Goal: Entertainment & Leisure: Browse casually

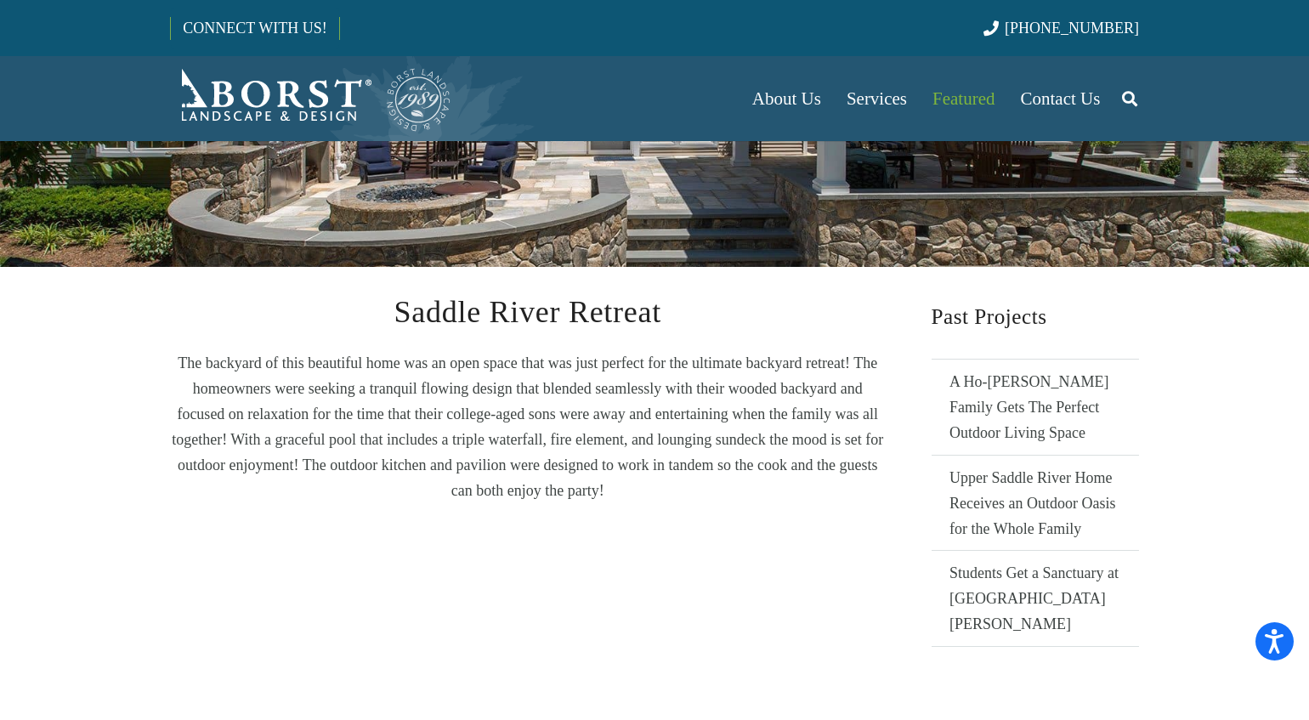
scroll to position [46, 0]
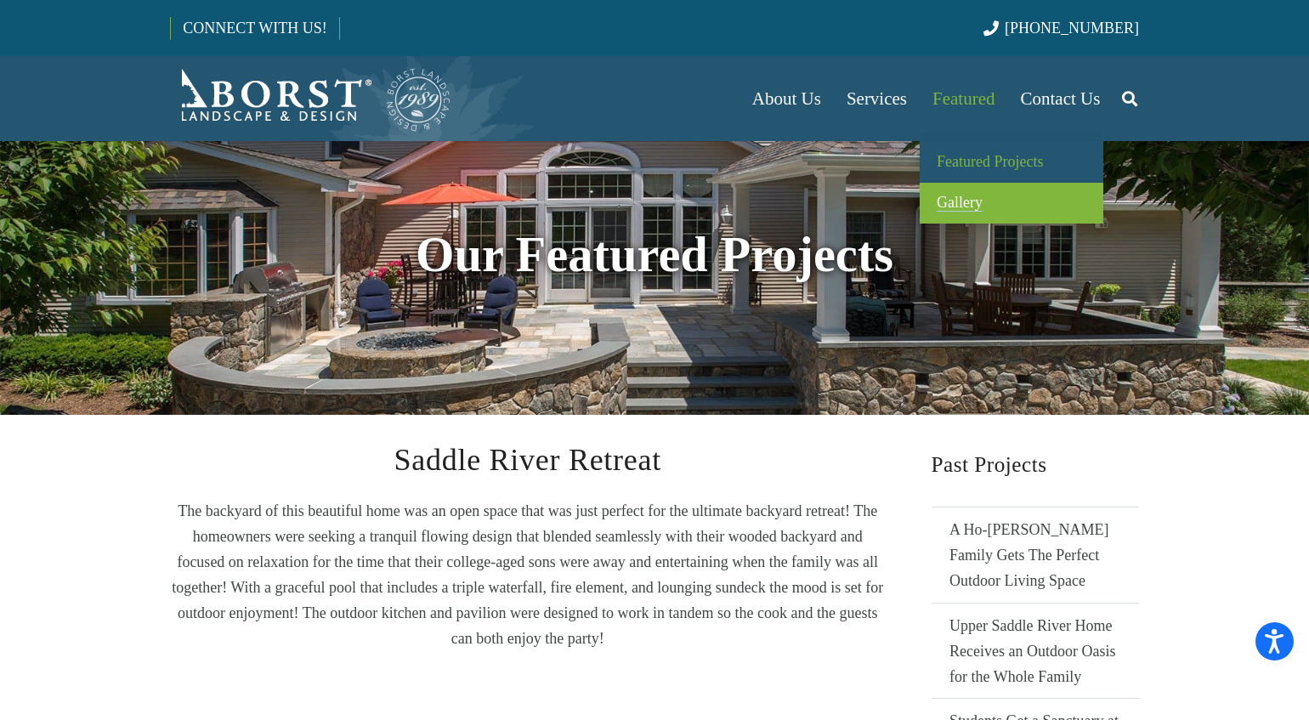
click at [960, 201] on span "Gallery" at bounding box center [960, 202] width 46 height 17
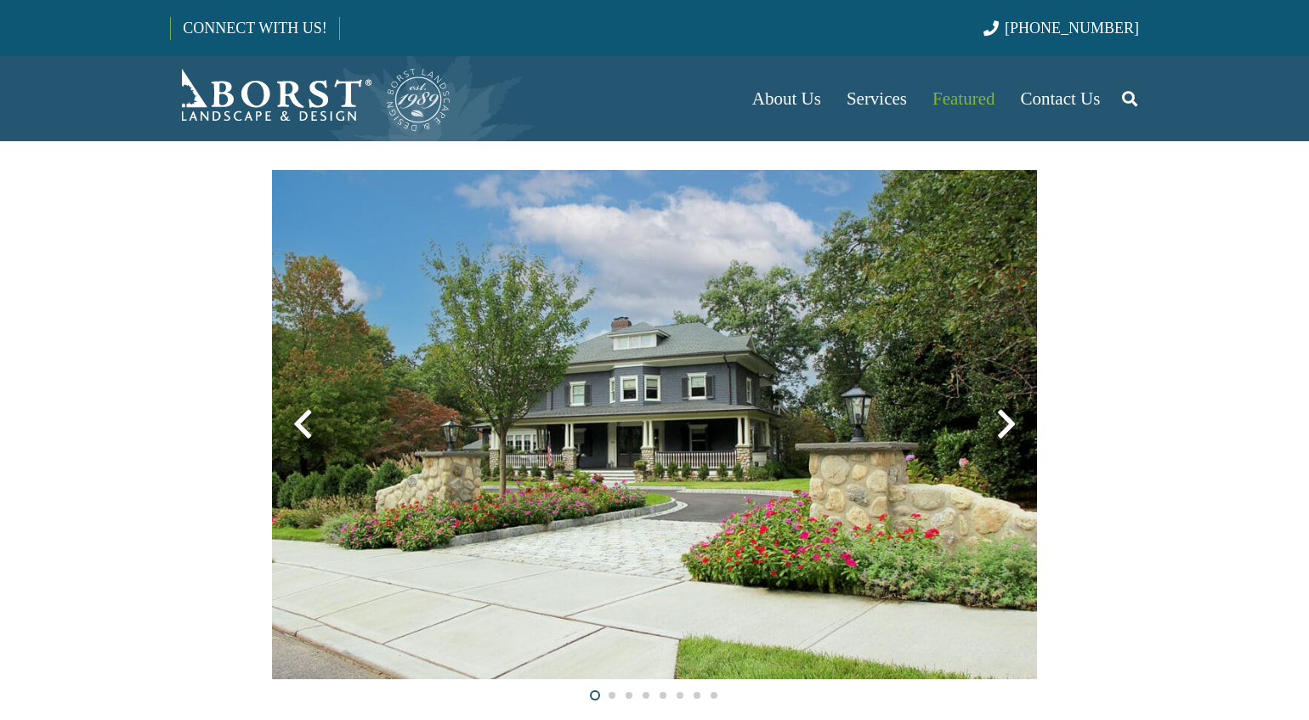
scroll to position [390, 0]
click at [1008, 430] on div at bounding box center [1006, 423] width 61 height 61
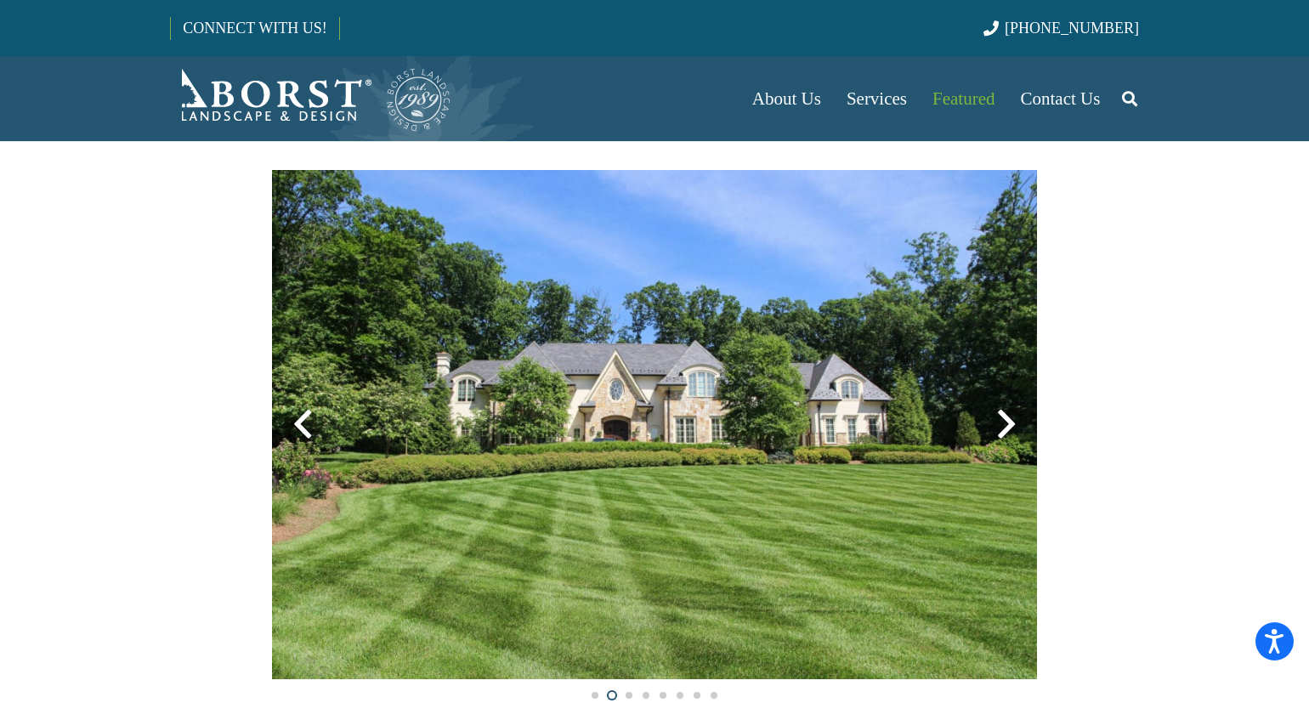
click at [1008, 430] on div at bounding box center [1006, 423] width 61 height 61
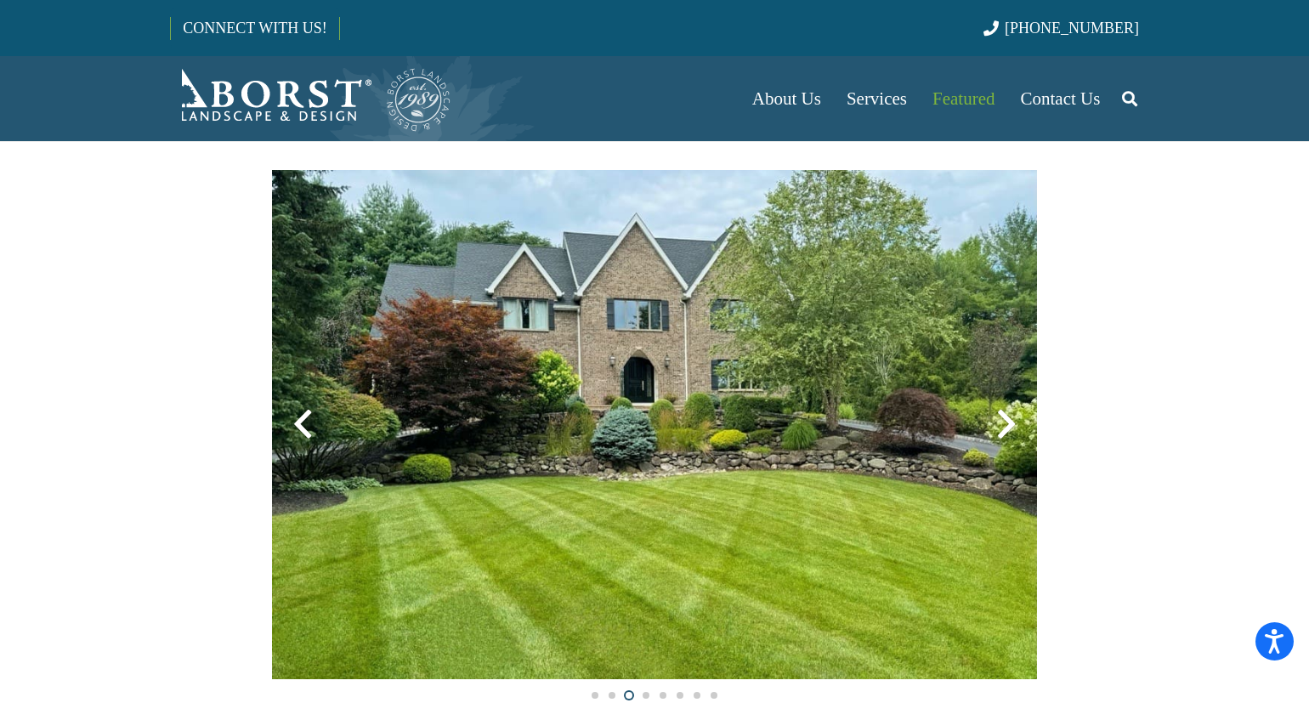
click at [1008, 430] on div at bounding box center [1006, 423] width 61 height 61
click at [999, 326] on img at bounding box center [654, 424] width 765 height 509
click at [1019, 323] on img at bounding box center [654, 424] width 765 height 509
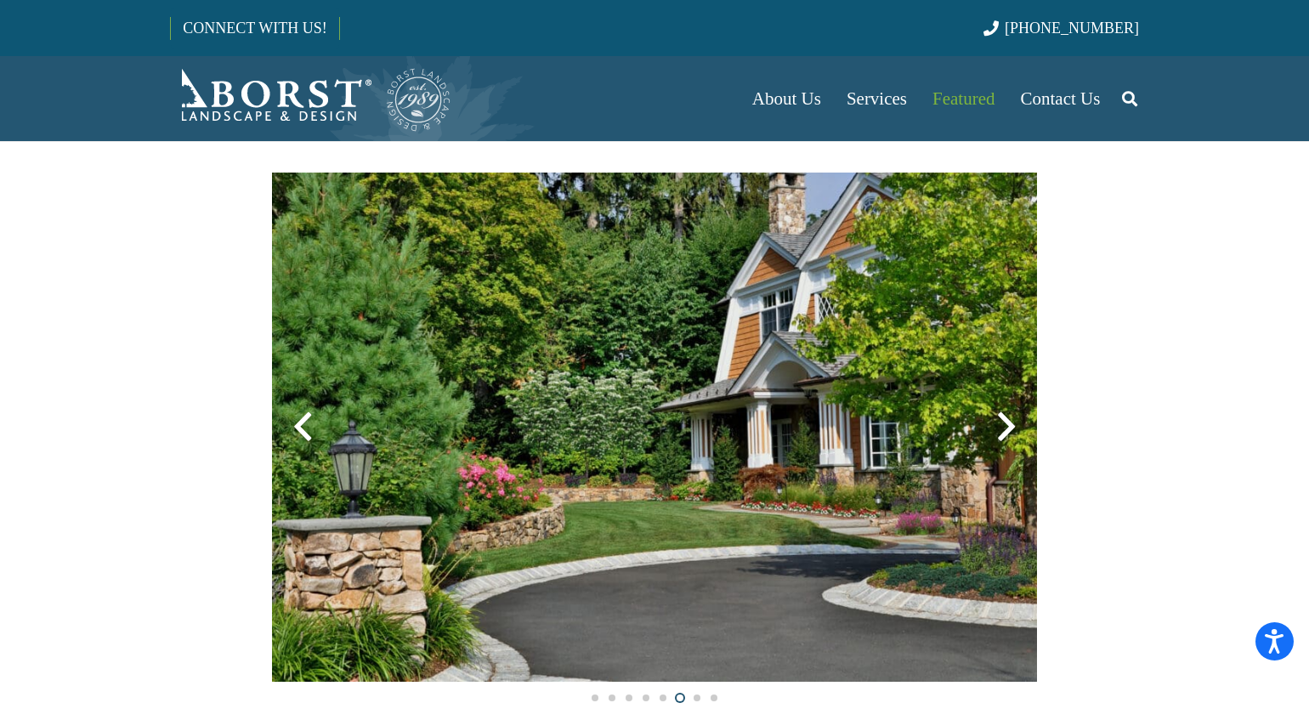
click at [1009, 429] on div at bounding box center [1006, 426] width 61 height 61
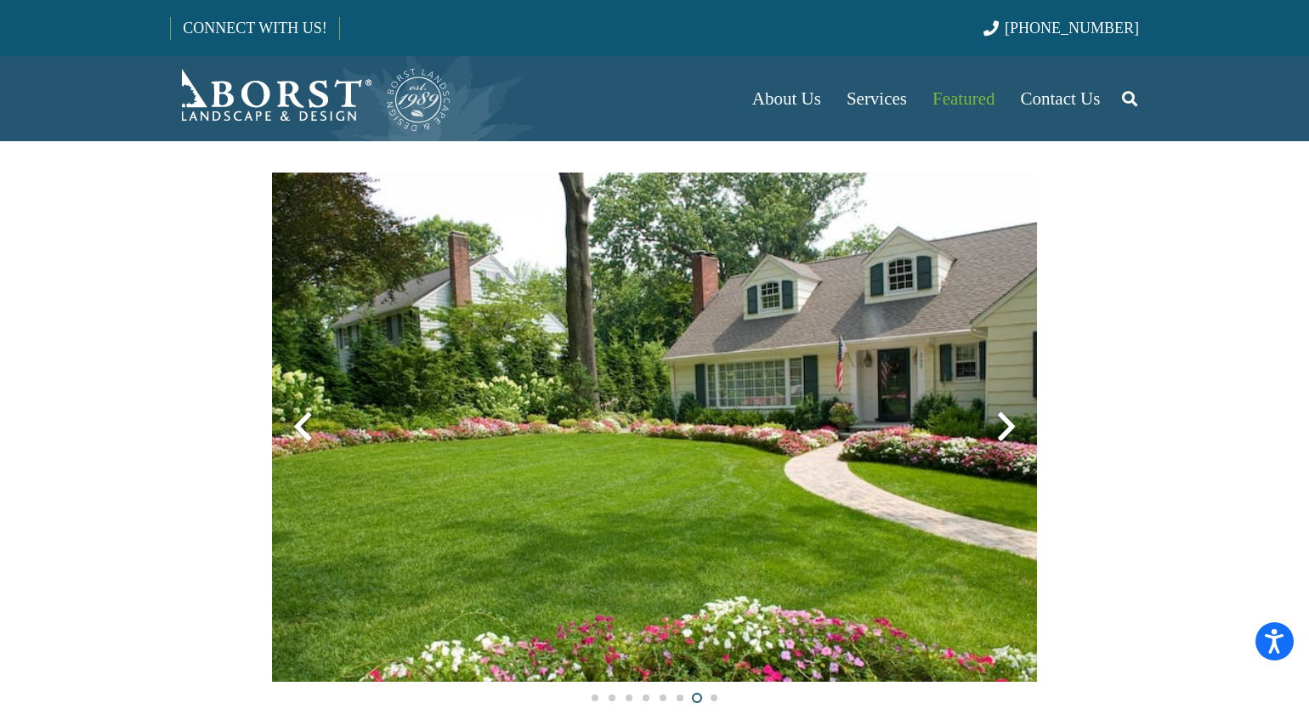
click at [1009, 429] on div at bounding box center [1006, 426] width 61 height 61
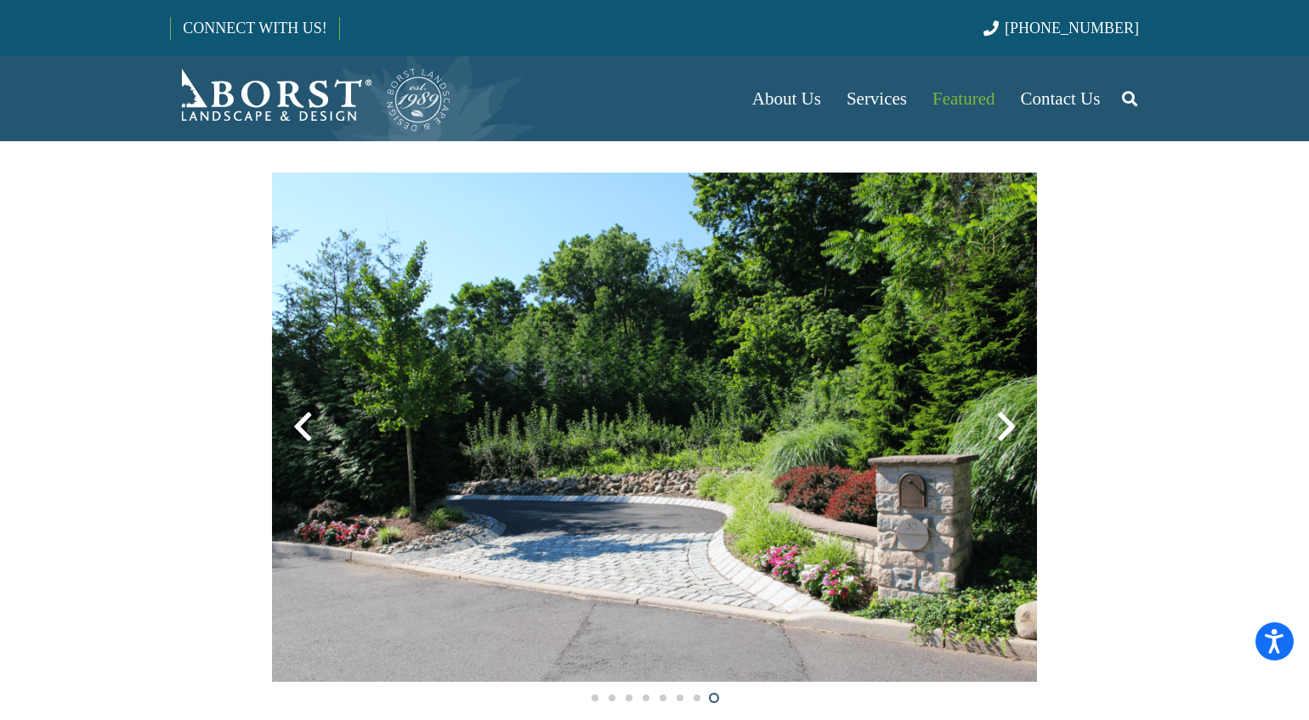
click at [1009, 429] on div at bounding box center [1006, 426] width 61 height 61
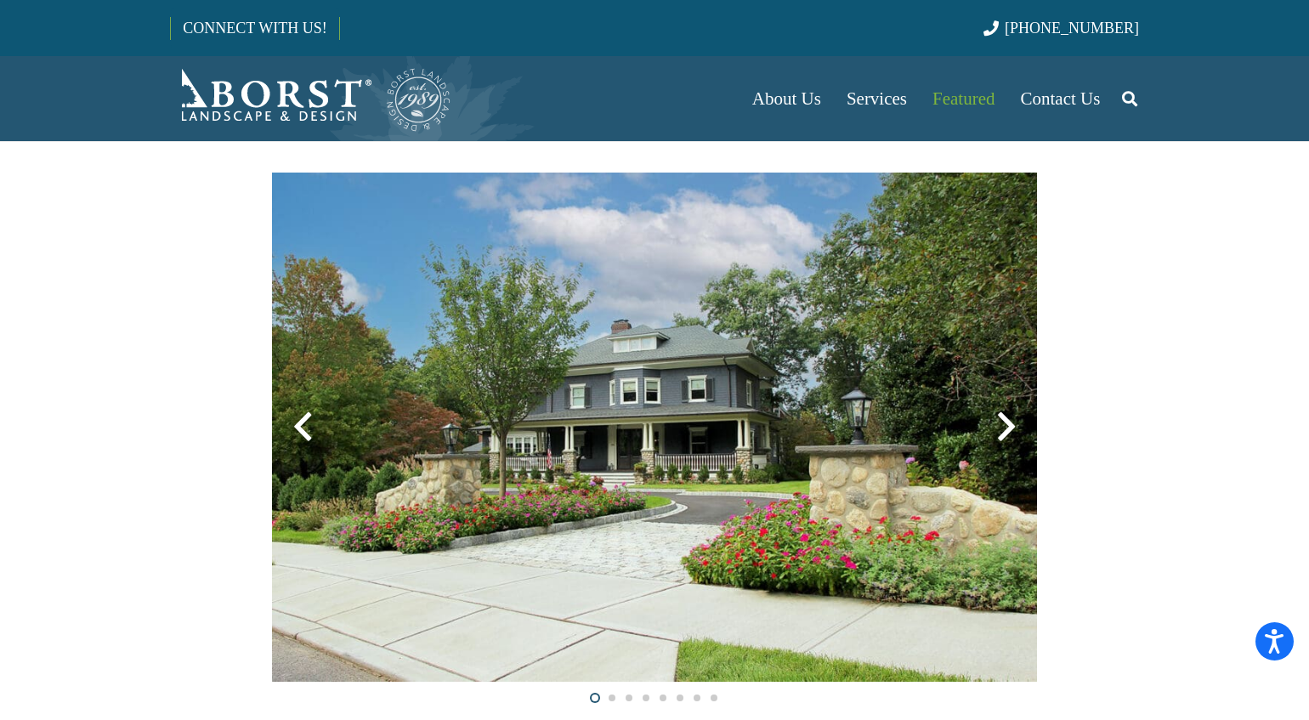
click at [1009, 429] on div at bounding box center [1006, 426] width 61 height 61
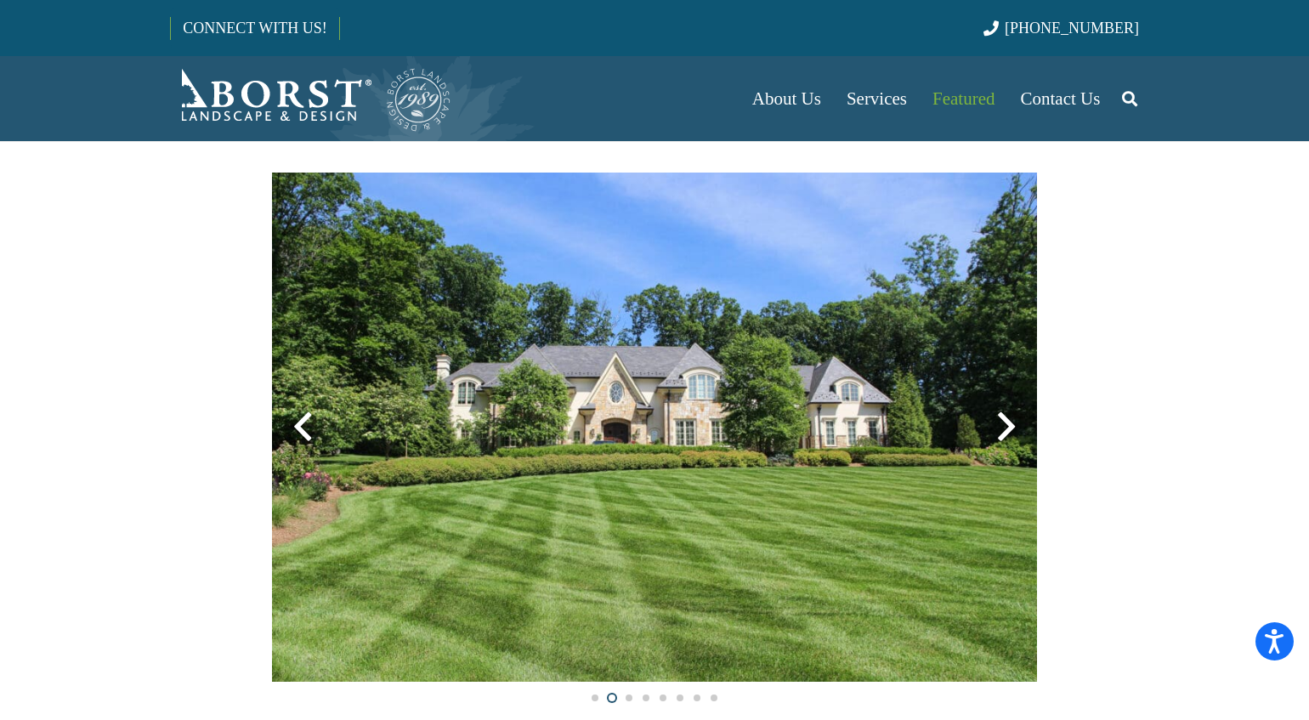
click at [1009, 429] on div at bounding box center [1006, 426] width 61 height 61
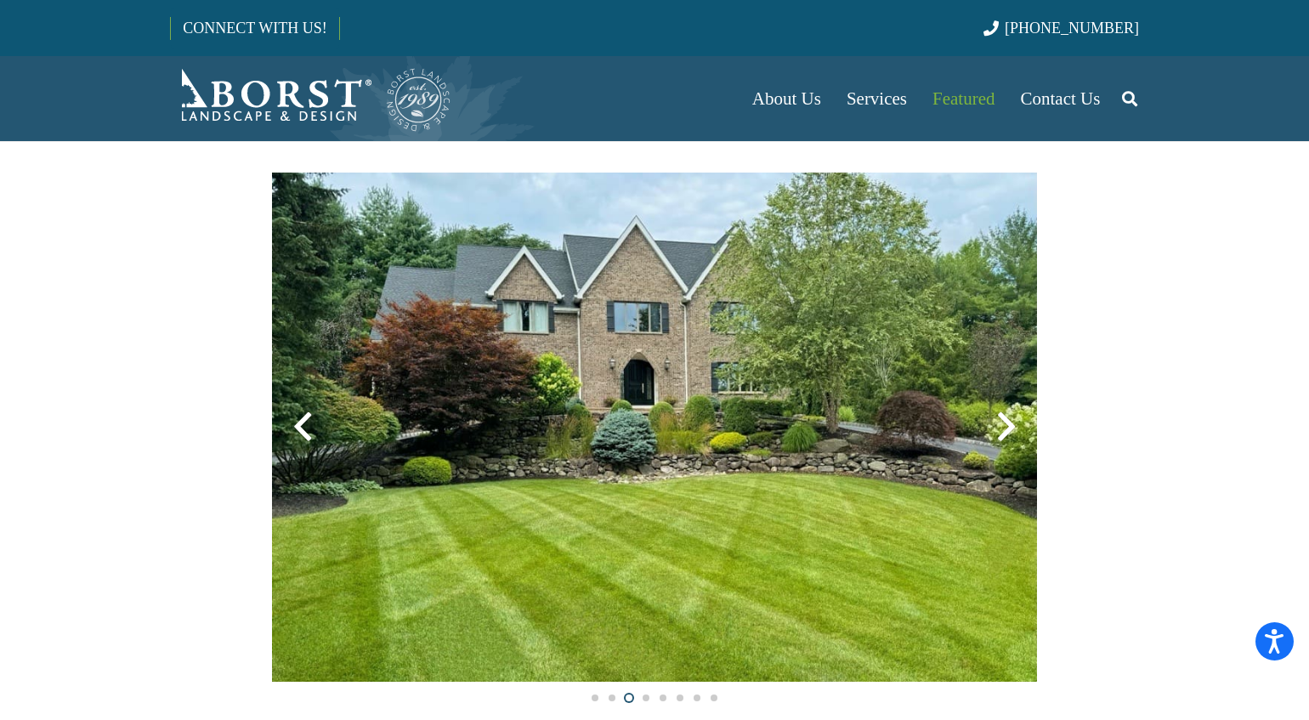
click at [1009, 429] on div at bounding box center [1006, 426] width 61 height 61
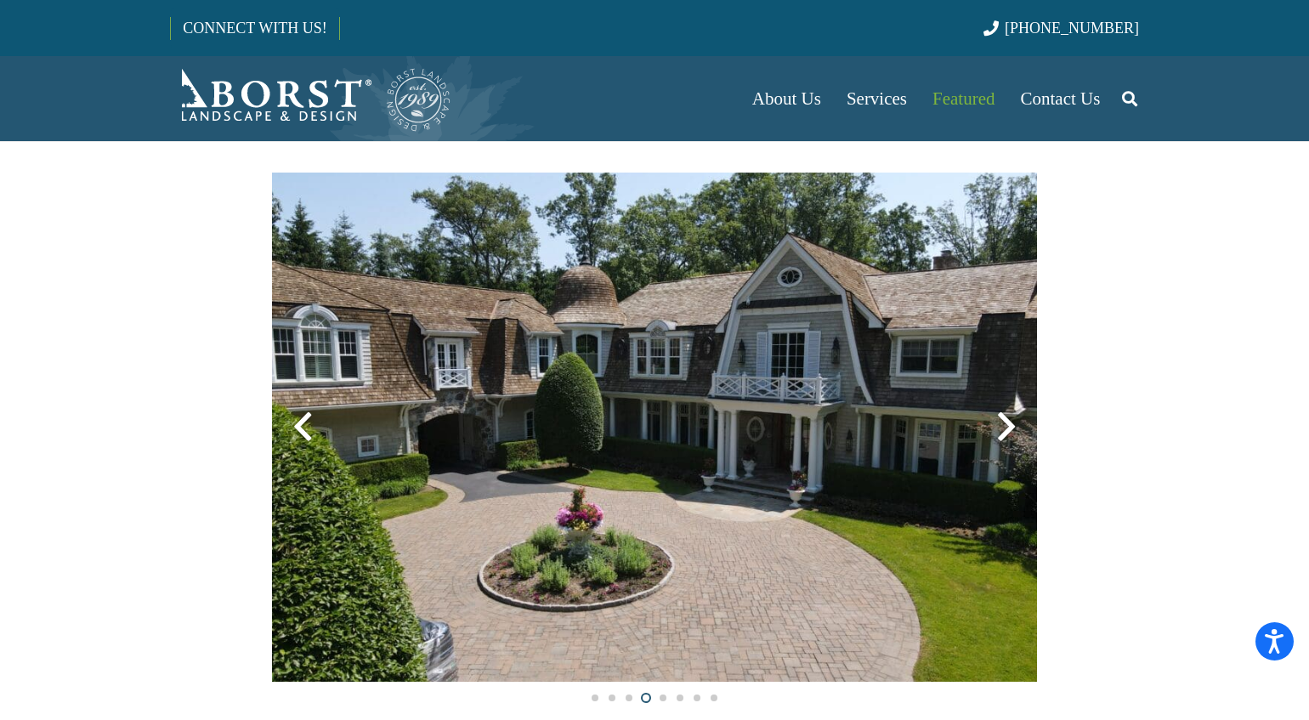
click at [1009, 429] on div at bounding box center [1006, 426] width 61 height 61
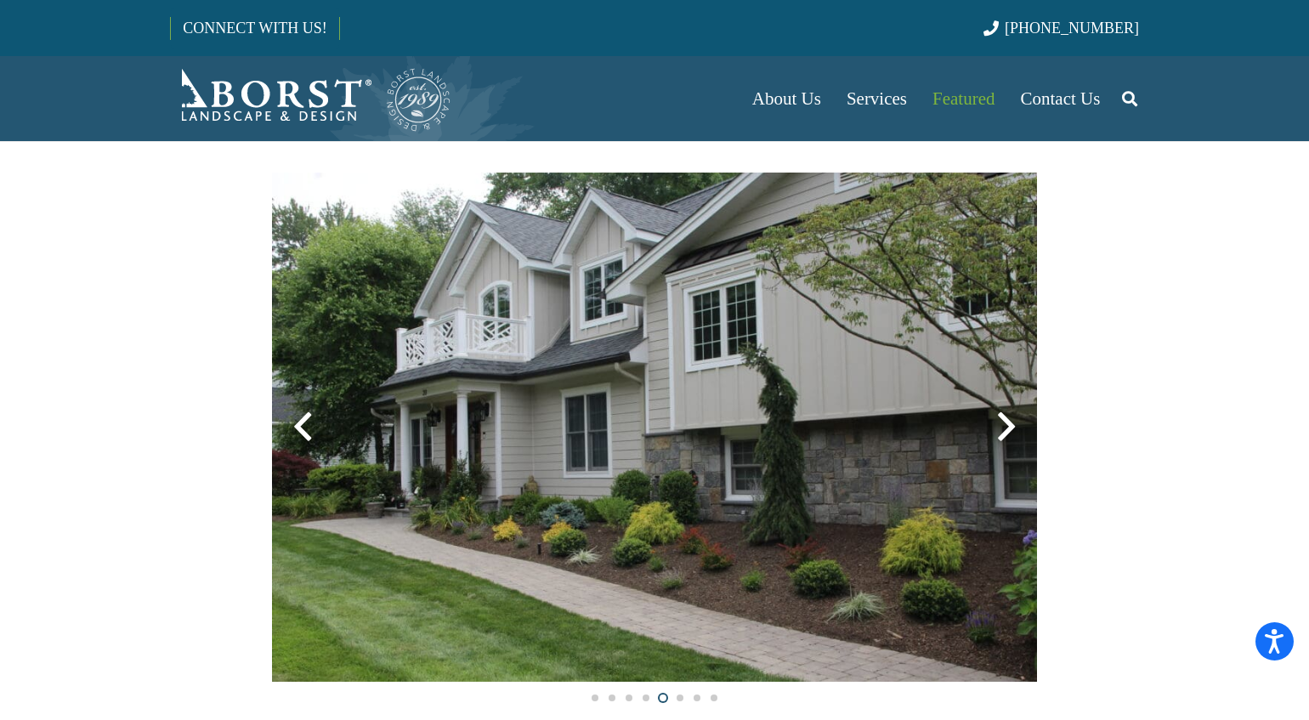
click at [1009, 429] on div at bounding box center [1006, 426] width 61 height 61
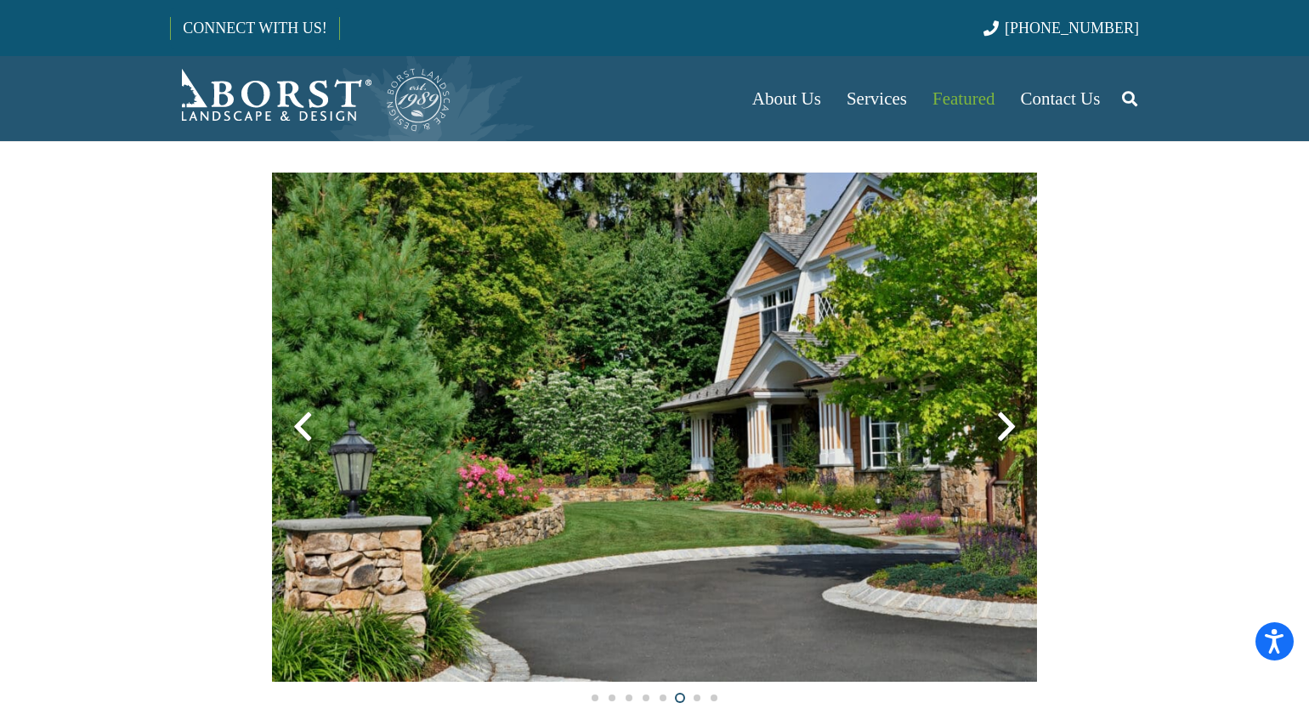
click at [1009, 429] on div at bounding box center [1006, 426] width 61 height 61
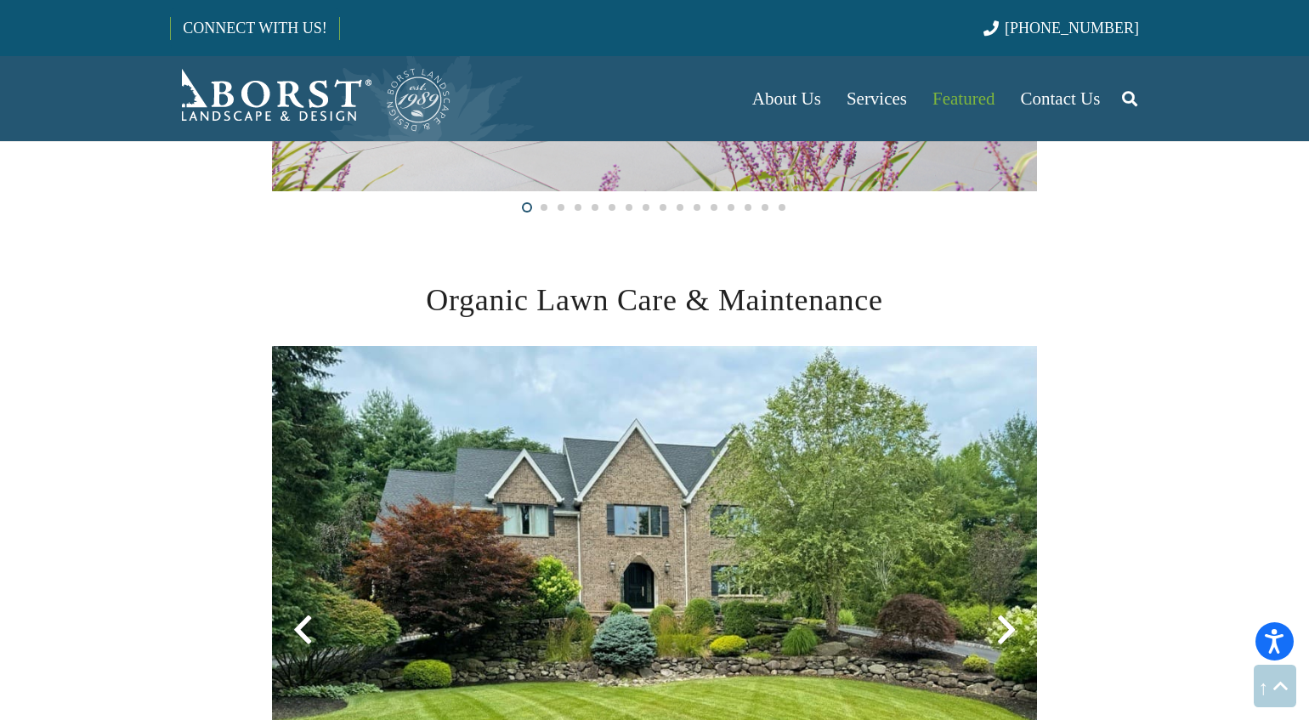
scroll to position [1814, 0]
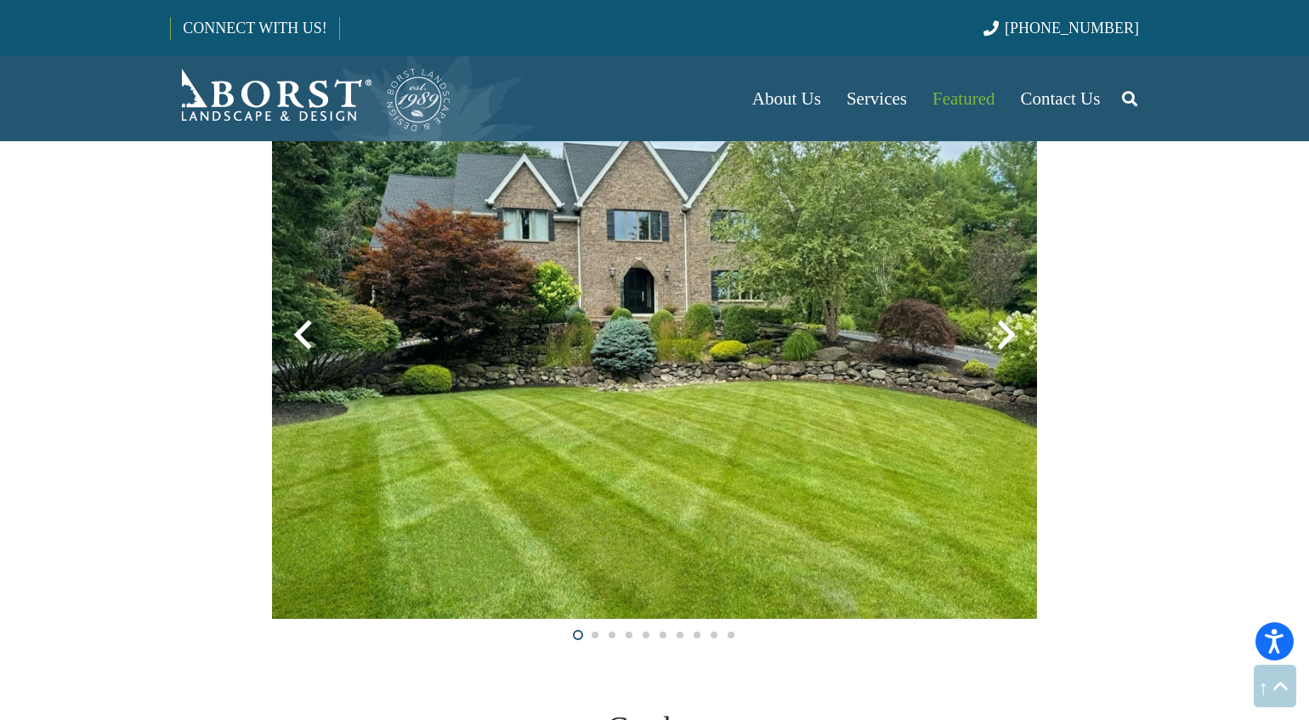
click at [1003, 332] on div at bounding box center [1006, 334] width 61 height 61
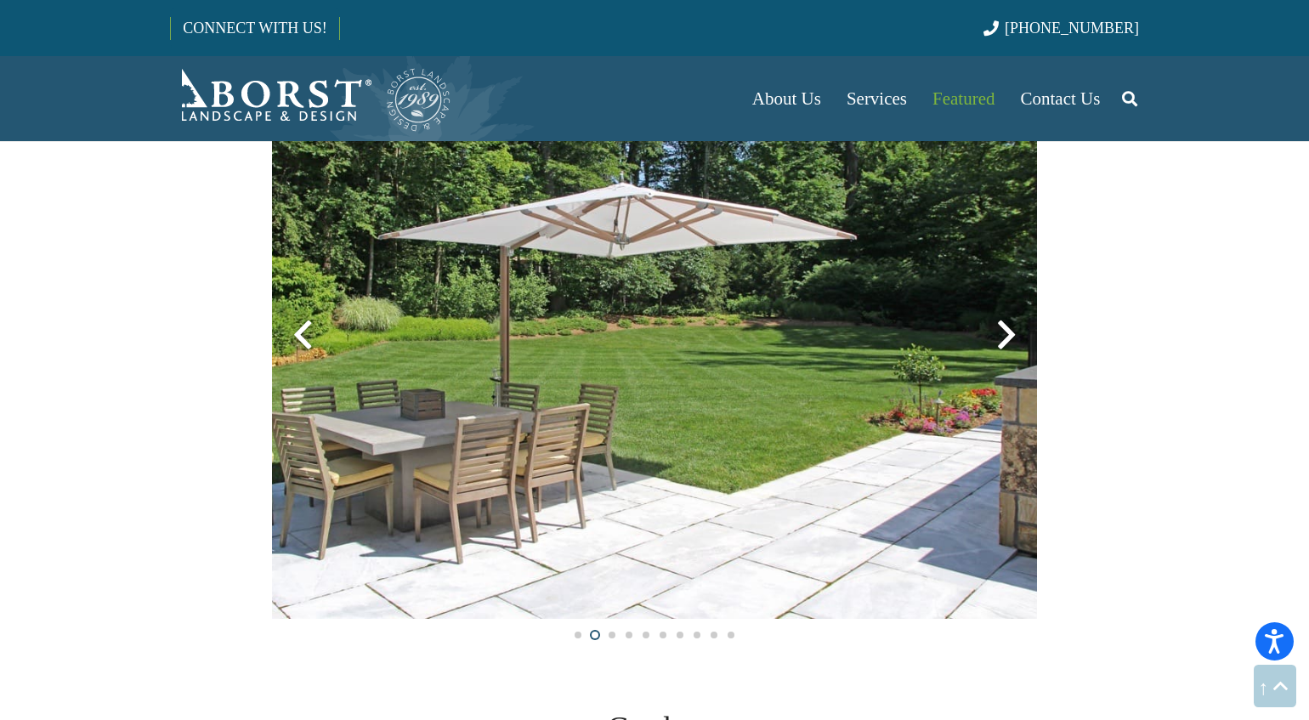
click at [1003, 332] on div at bounding box center [1006, 334] width 61 height 61
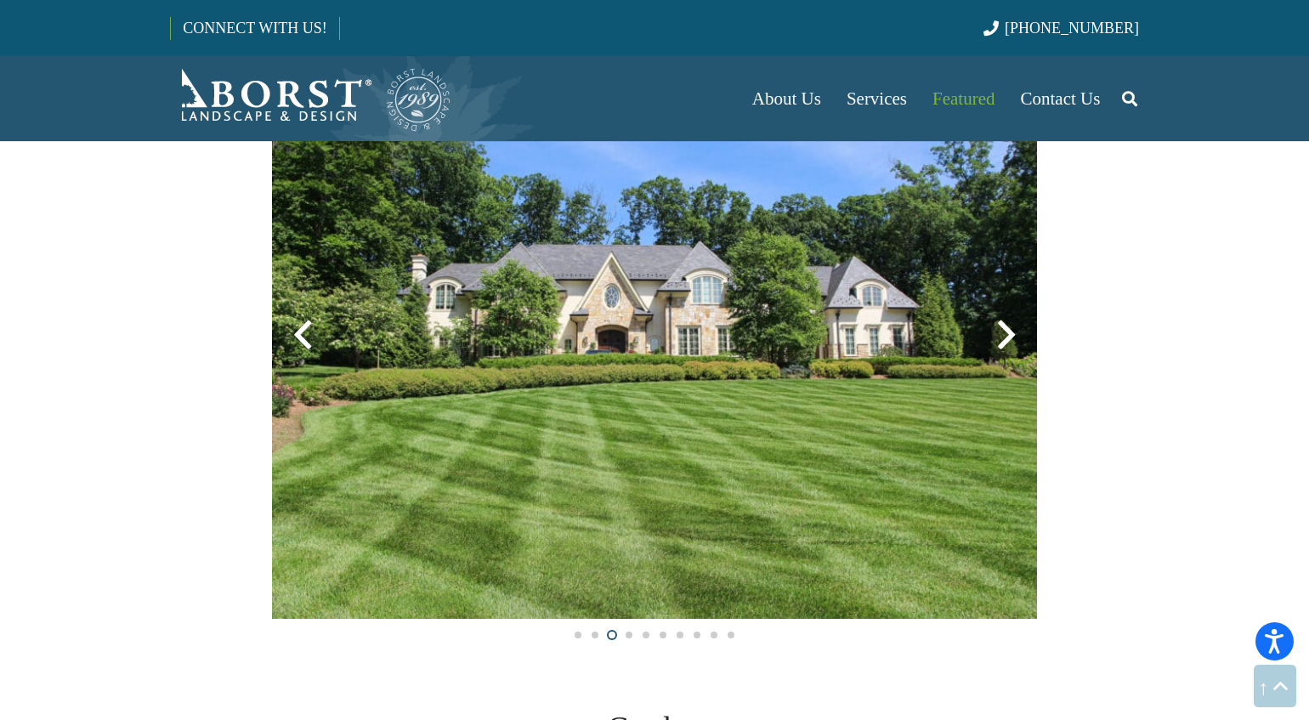
click at [1003, 332] on div at bounding box center [1006, 334] width 61 height 61
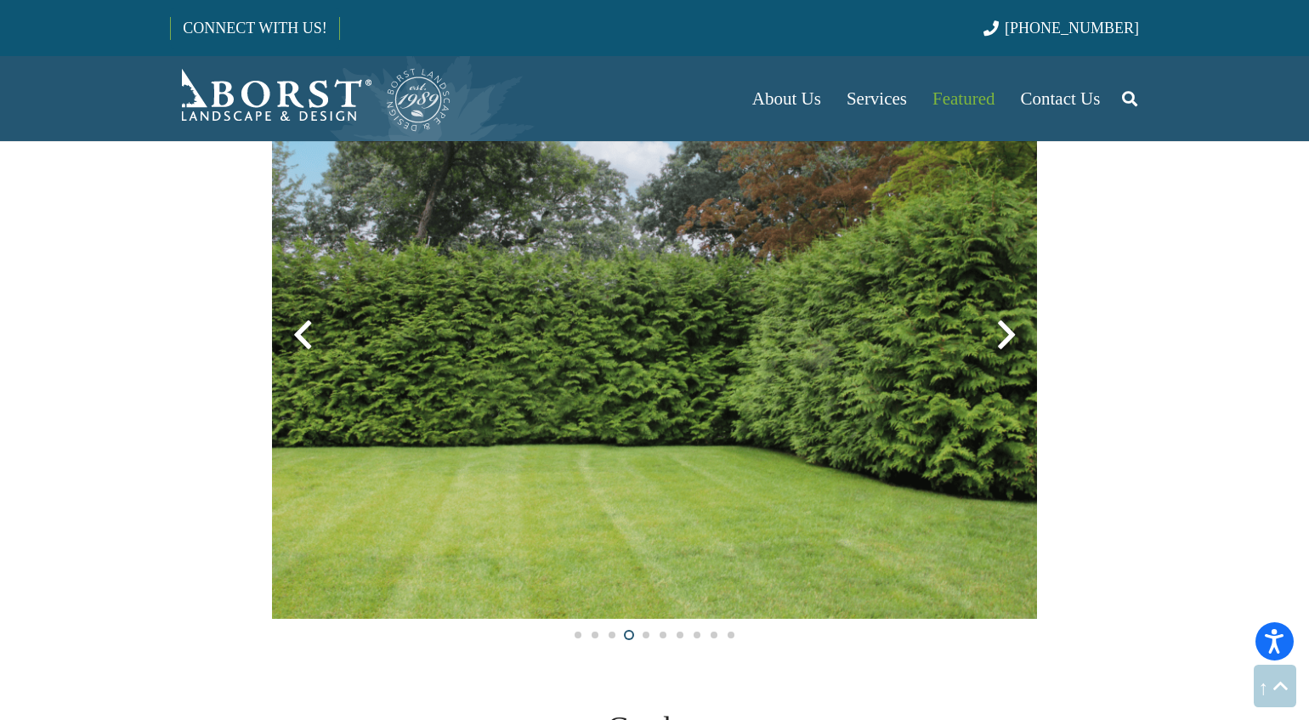
click at [1003, 332] on div at bounding box center [1006, 334] width 61 height 61
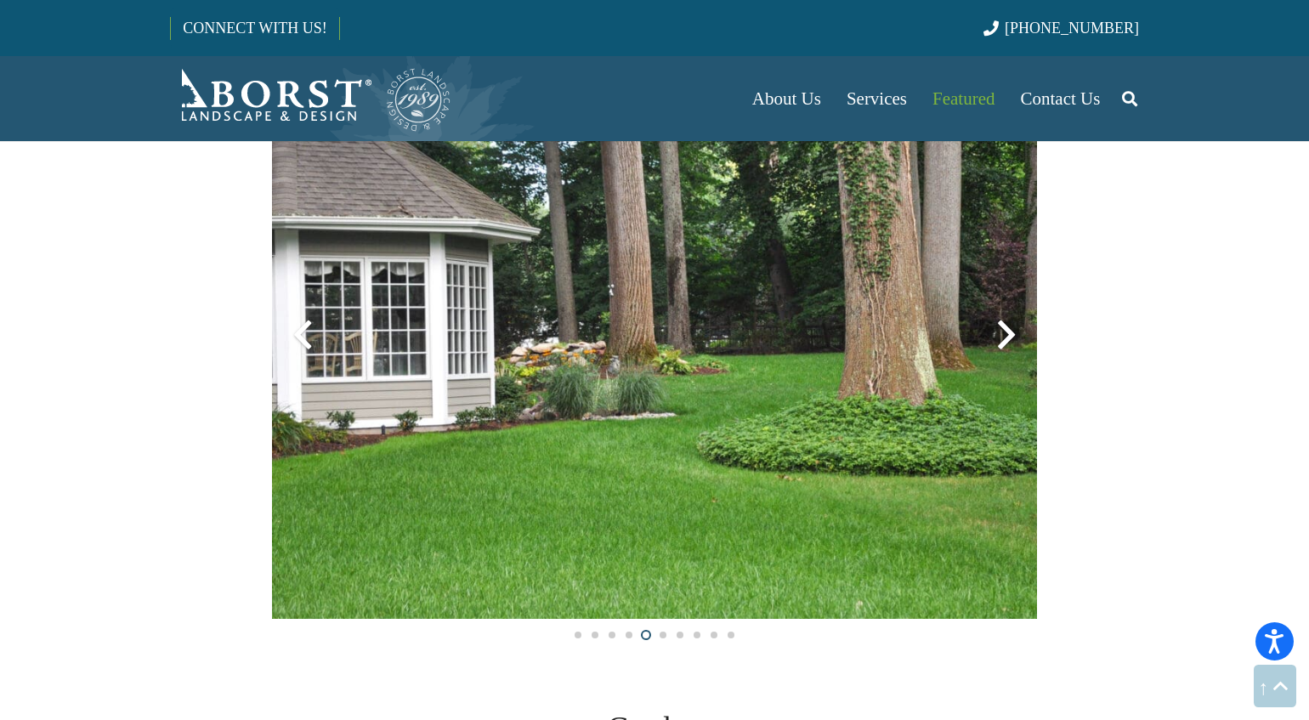
click at [1003, 332] on div at bounding box center [1006, 334] width 61 height 61
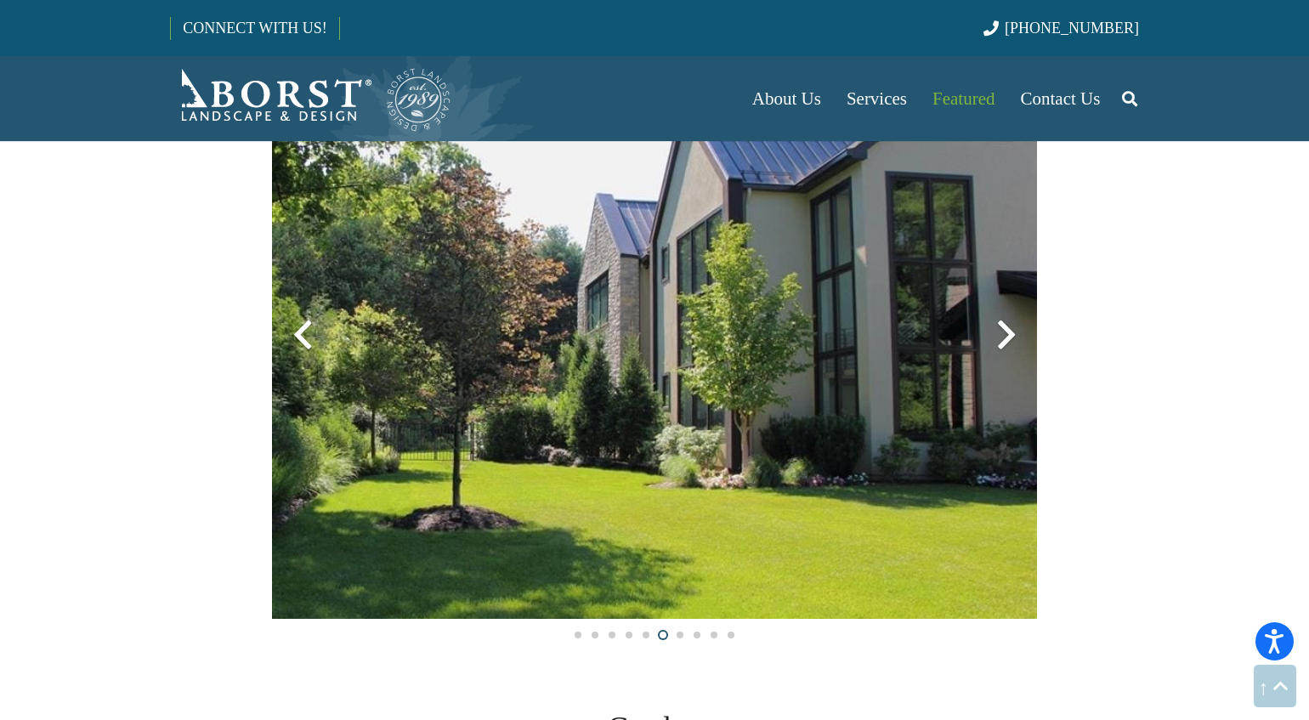
click at [1003, 332] on div at bounding box center [1006, 334] width 61 height 61
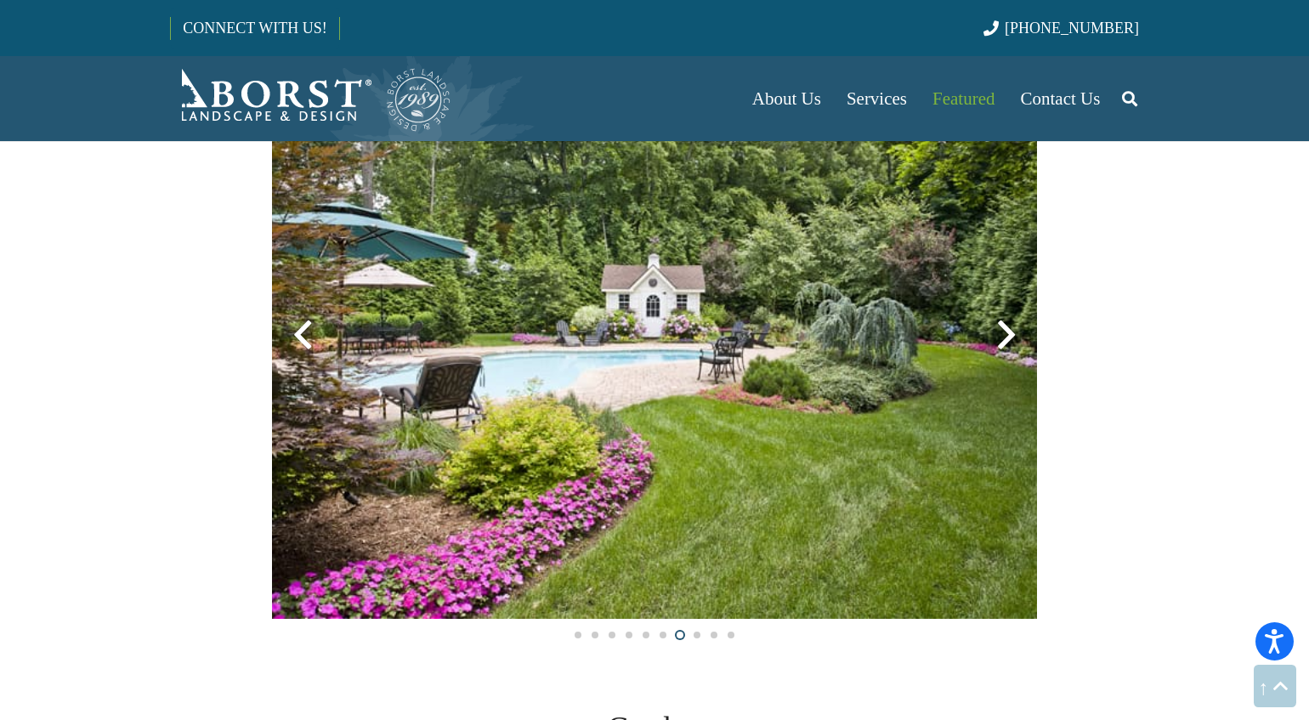
click at [1003, 332] on div at bounding box center [1006, 334] width 61 height 61
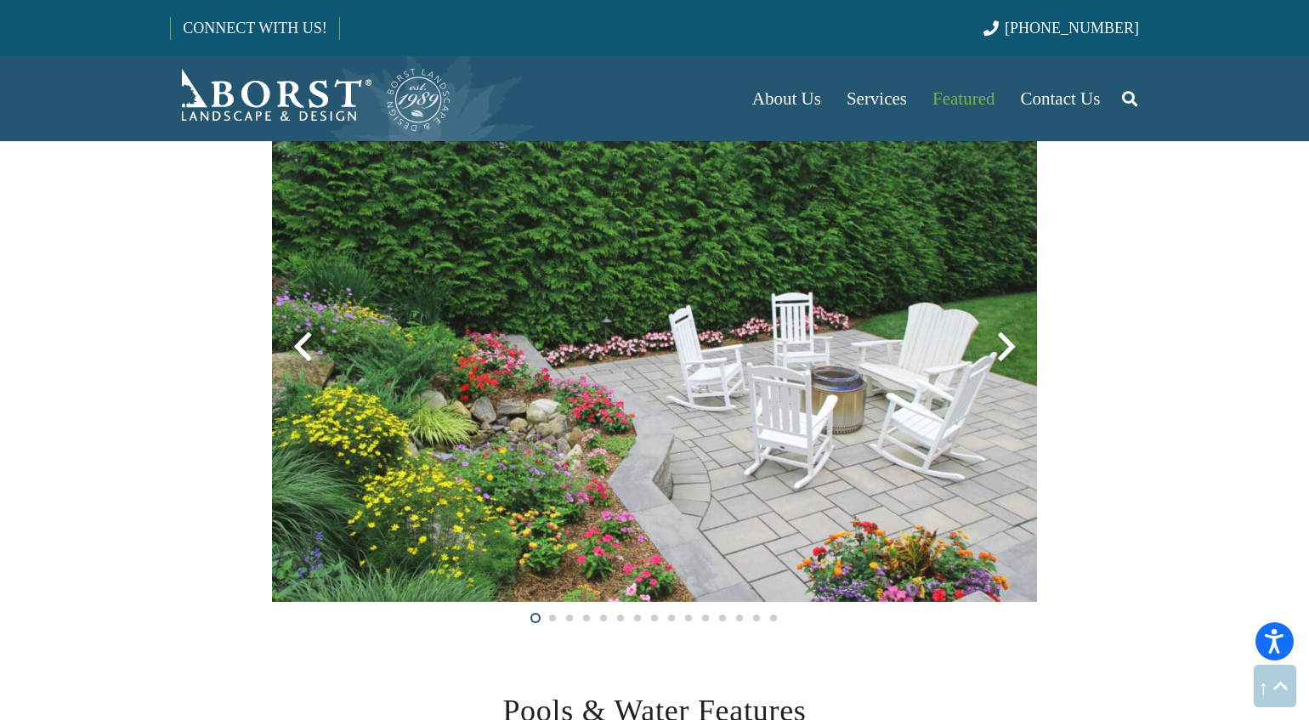
scroll to position [2489, 0]
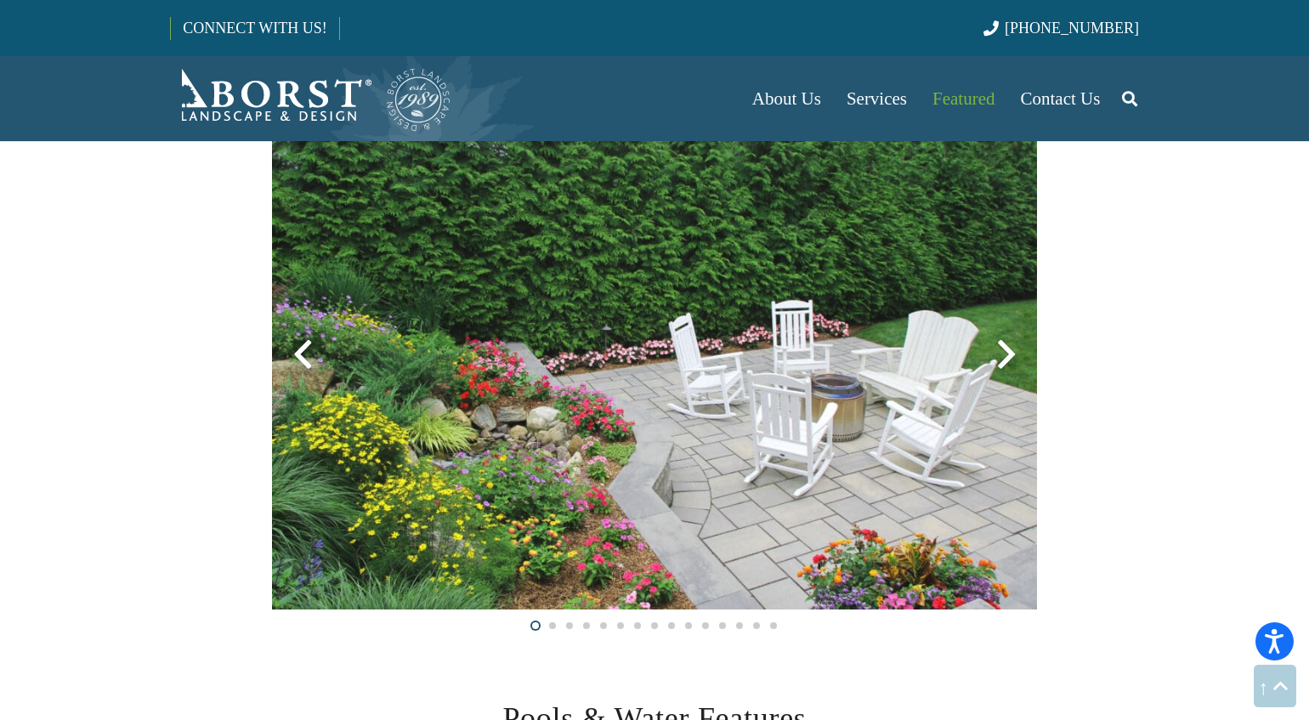
click at [1007, 366] on div at bounding box center [1006, 354] width 61 height 61
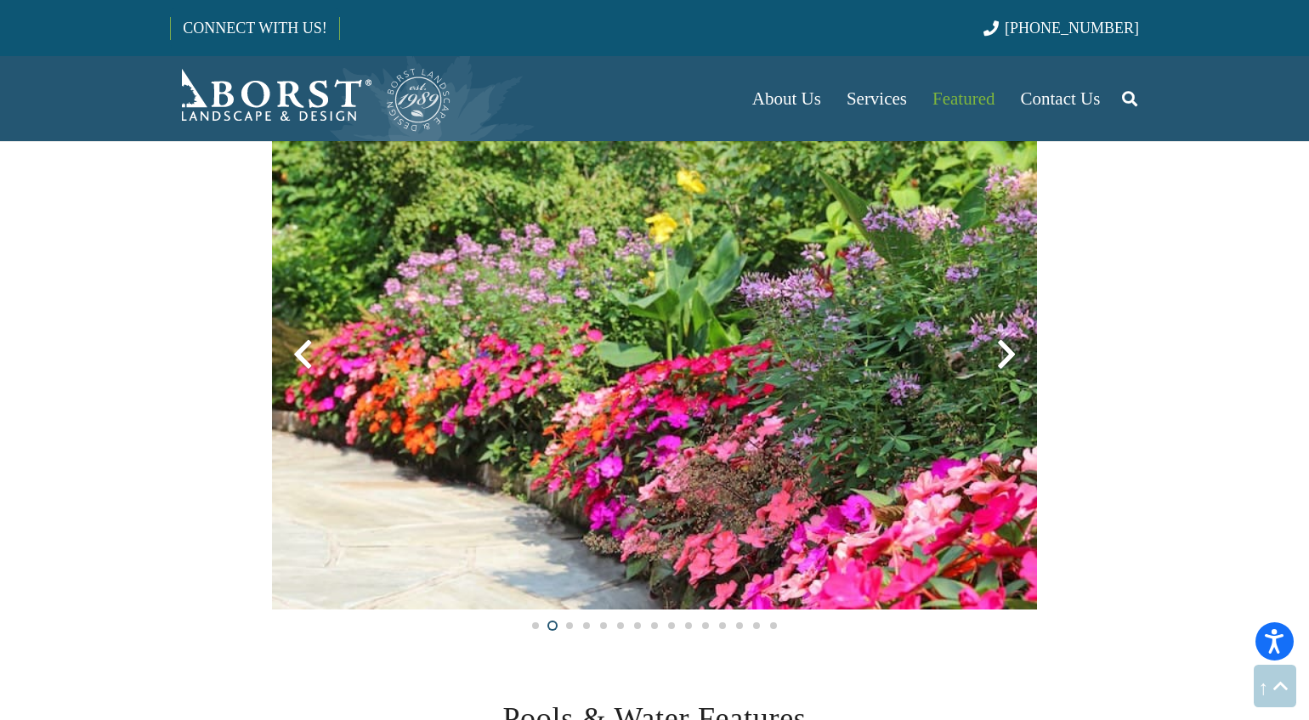
click at [1007, 366] on div at bounding box center [1006, 354] width 61 height 61
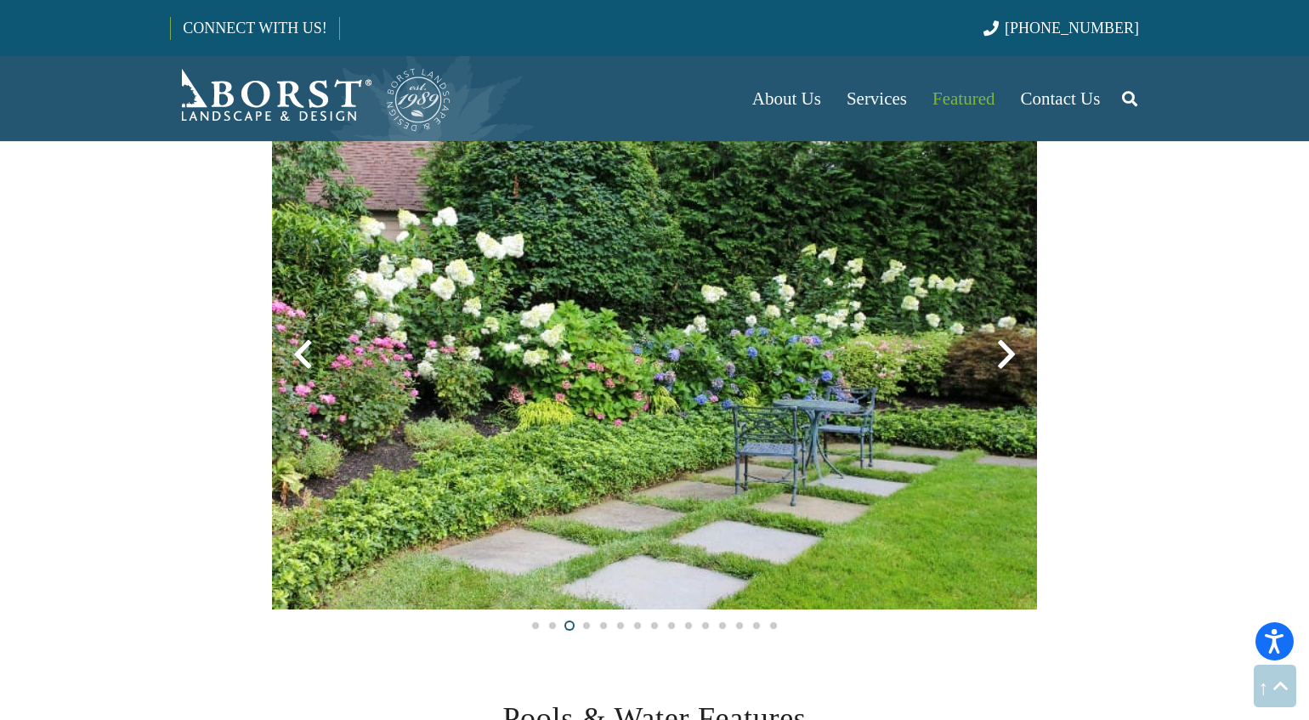
click at [1007, 366] on div at bounding box center [1006, 354] width 61 height 61
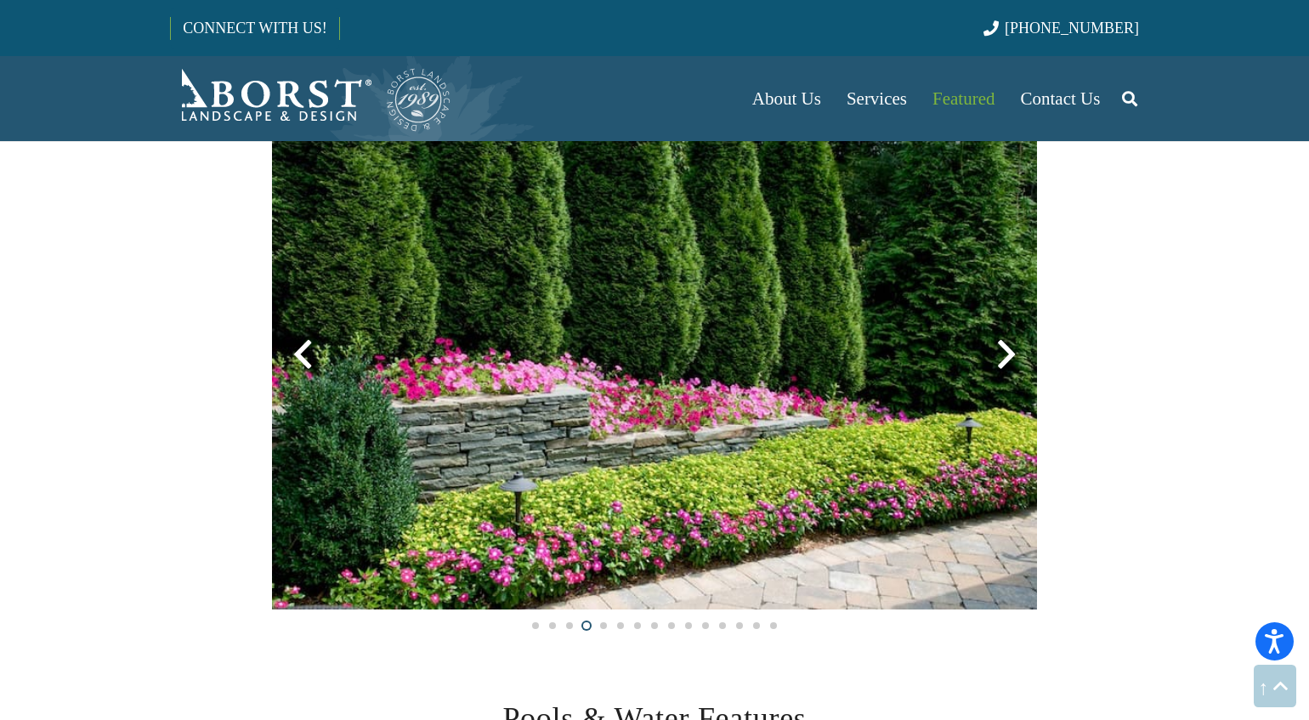
click at [1007, 366] on div at bounding box center [1006, 354] width 61 height 61
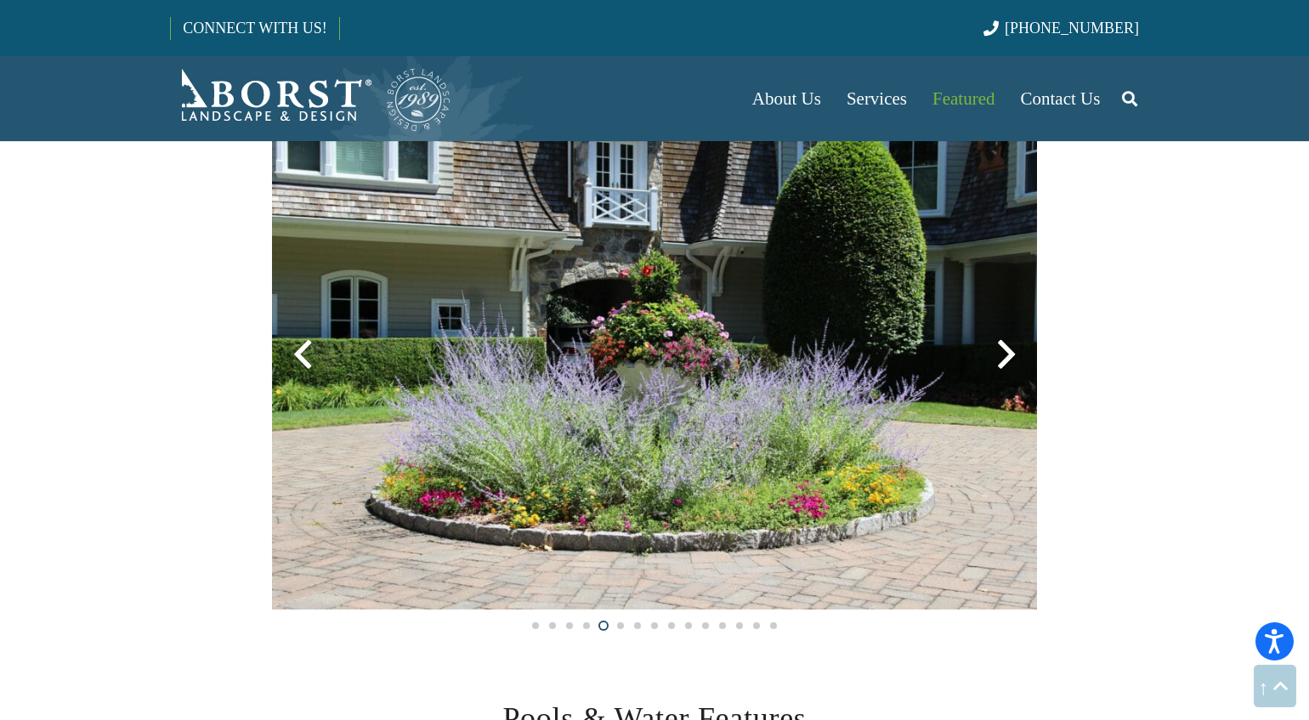
click at [1007, 366] on div at bounding box center [1006, 354] width 61 height 61
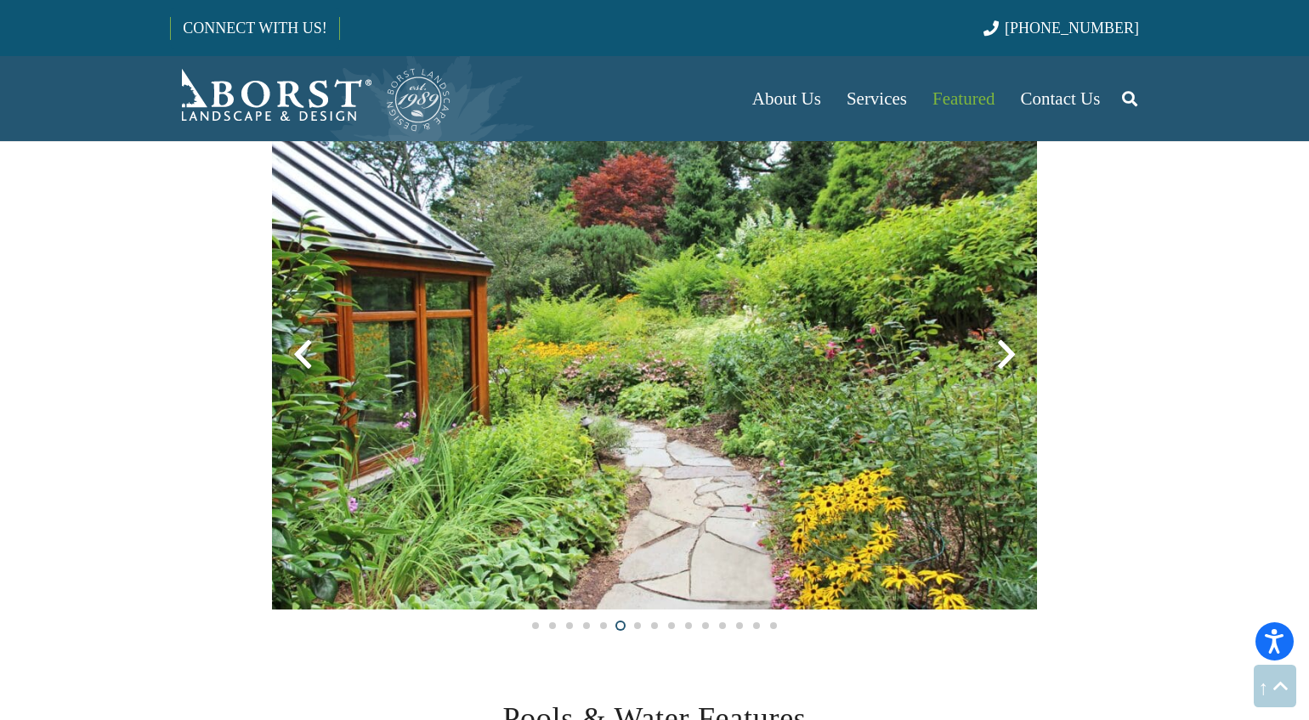
click at [1007, 366] on div at bounding box center [1006, 354] width 61 height 61
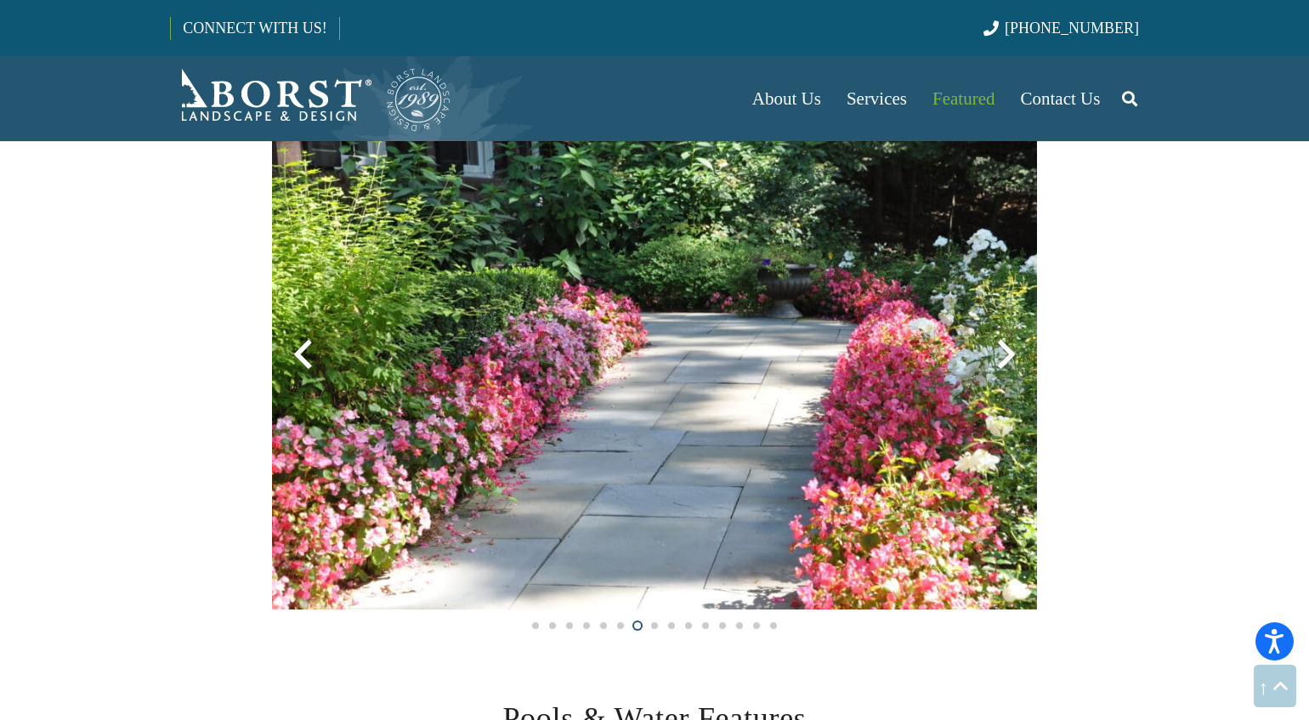
click at [1007, 366] on div at bounding box center [1006, 354] width 61 height 61
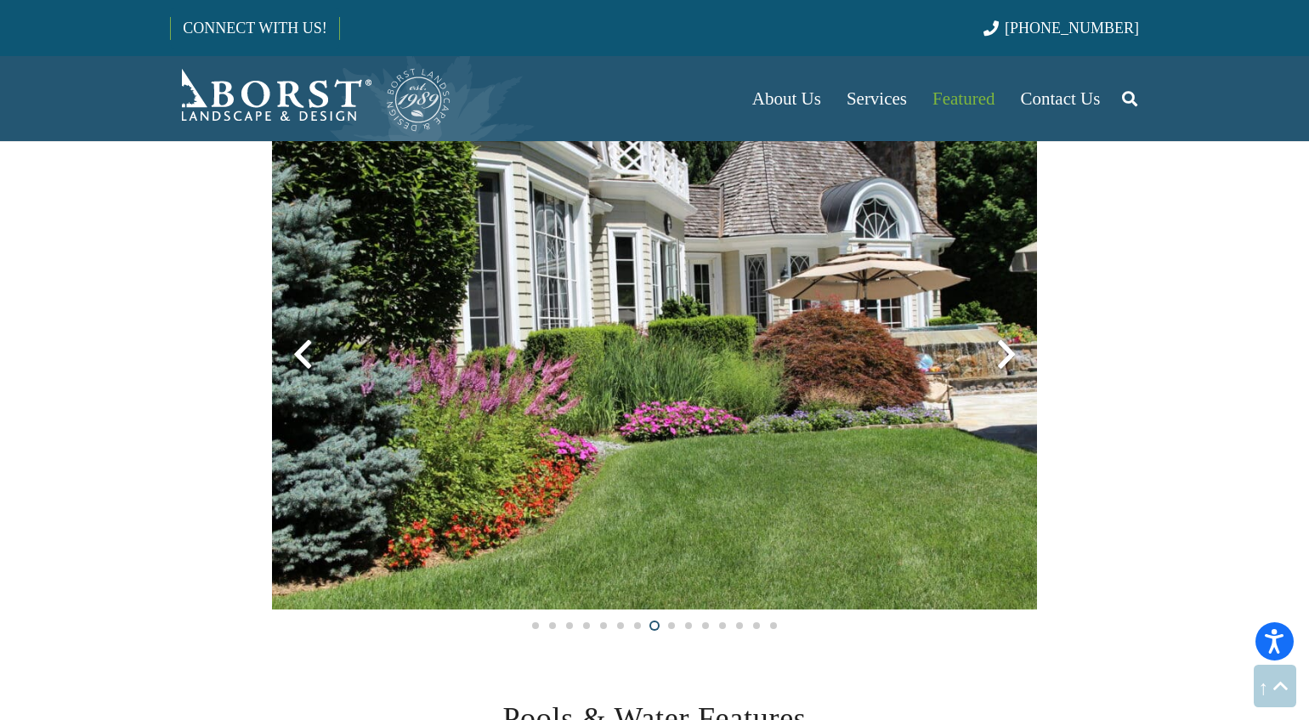
click at [1007, 366] on div at bounding box center [1006, 354] width 61 height 61
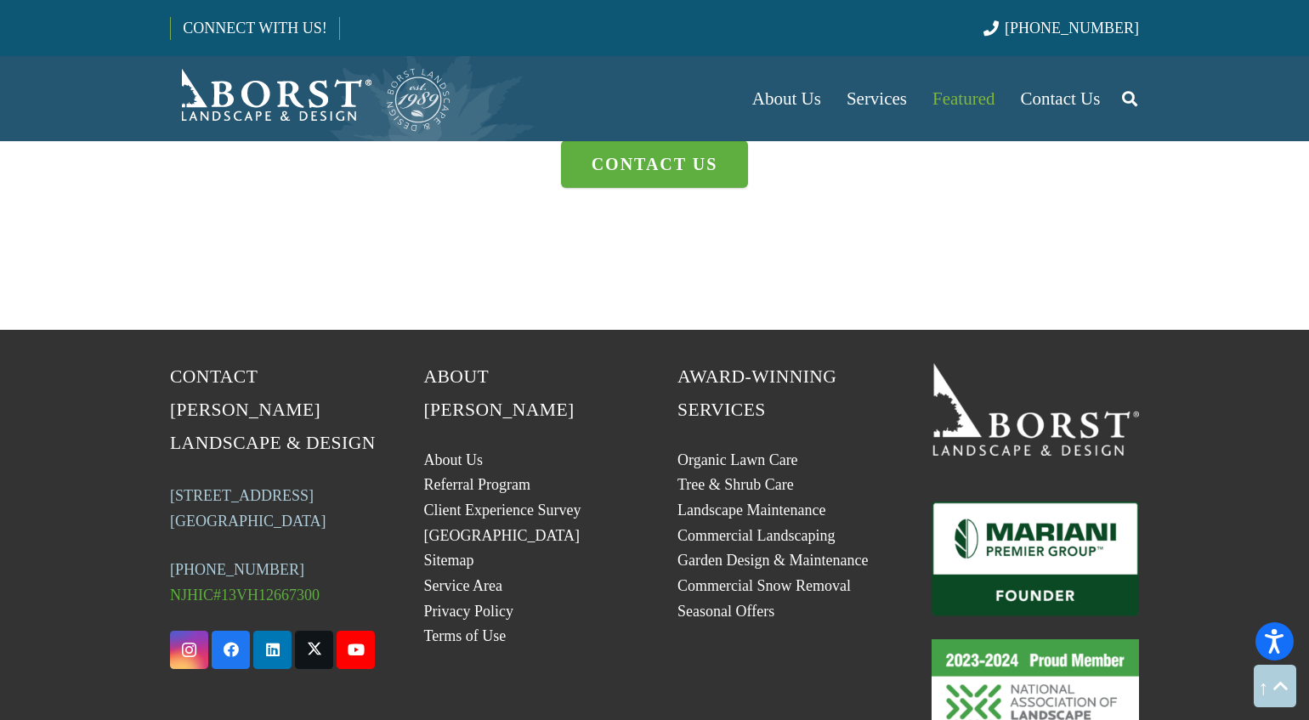
scroll to position [4934, 0]
